Goal: Information Seeking & Learning: Learn about a topic

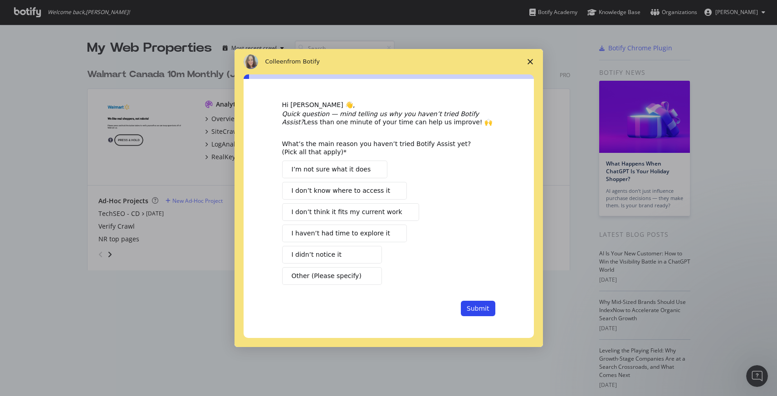
click at [530, 59] on icon "Close survey" at bounding box center [529, 61] width 5 height 5
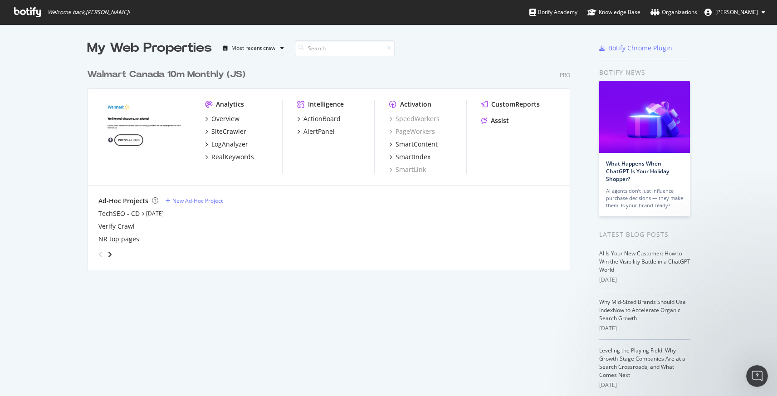
click at [230, 105] on div "Analytics" at bounding box center [230, 104] width 28 height 9
click at [26, 8] on icon at bounding box center [27, 12] width 27 height 10
click at [672, 15] on div "Organizations" at bounding box center [673, 12] width 47 height 9
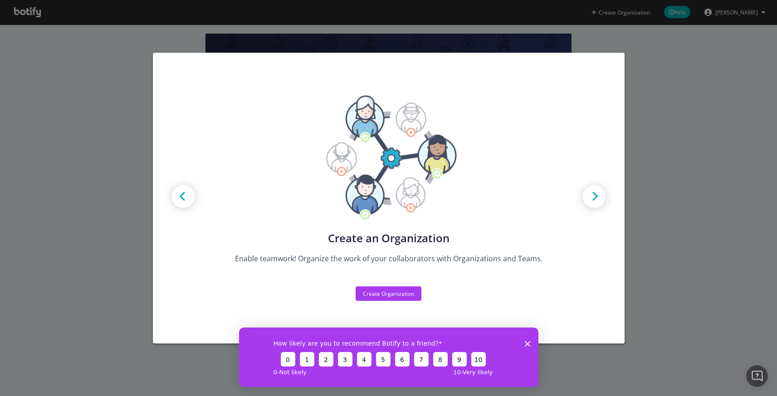
click at [682, 109] on div "Create new Projects for your Teams Create the exact model that matches your Org…" at bounding box center [388, 198] width 777 height 396
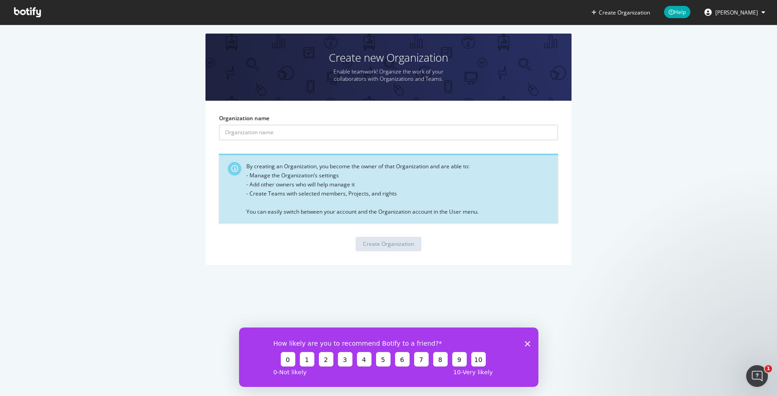
click at [26, 9] on icon at bounding box center [27, 12] width 27 height 10
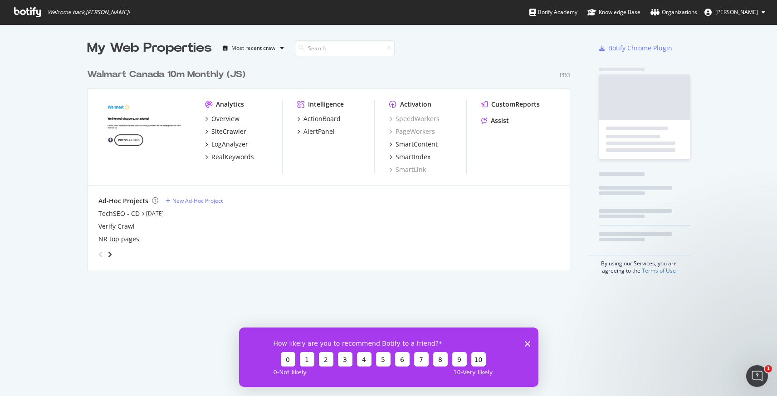
scroll to position [213, 490]
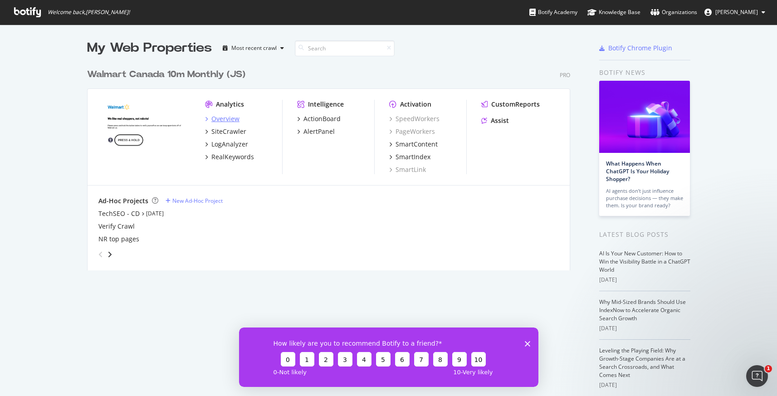
click at [223, 118] on div "Overview" at bounding box center [225, 118] width 28 height 9
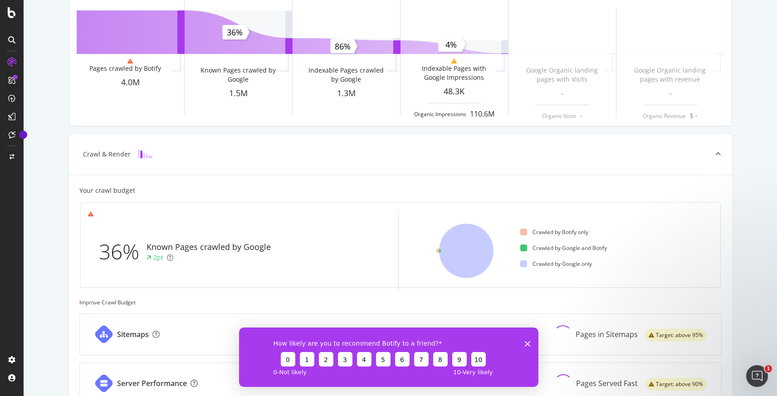
scroll to position [83, 0]
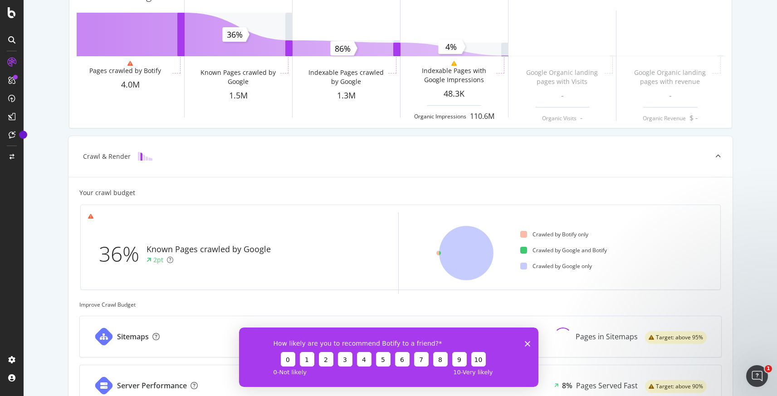
click at [525, 344] on icon "Close survey" at bounding box center [526, 342] width 5 height 5
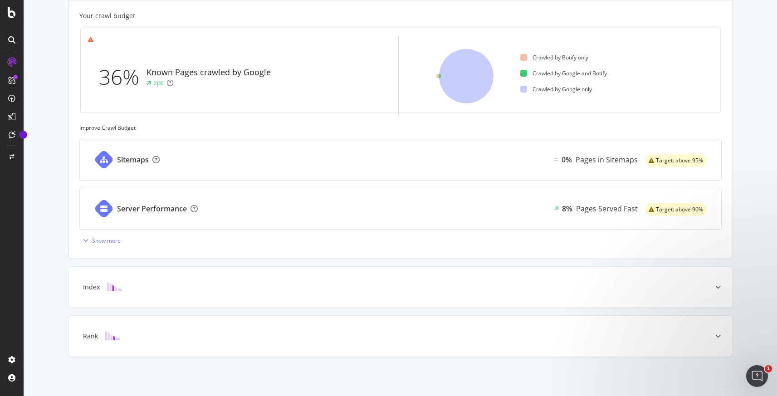
scroll to position [0, 0]
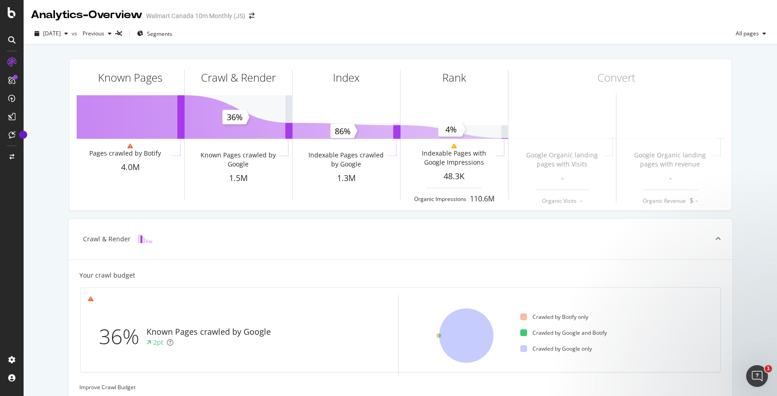
click at [47, 299] on div "Known Pages Pages crawled by Botify 4.0M Crawl & Render Known Pages crawled by …" at bounding box center [400, 350] width 753 height 610
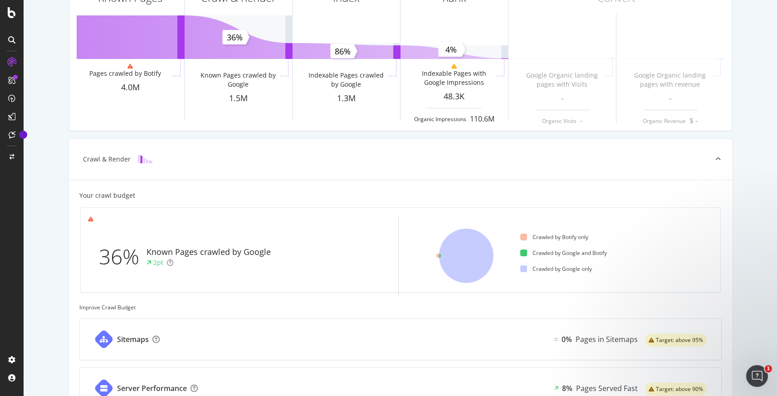
scroll to position [91, 0]
